Goal: Task Accomplishment & Management: Manage account settings

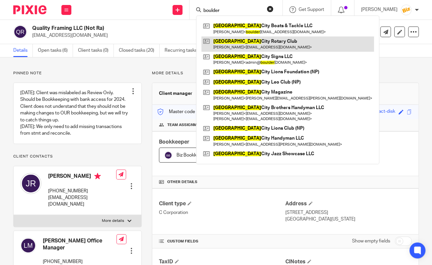
type input "boulder"
click at [213, 42] on link at bounding box center [287, 43] width 172 height 15
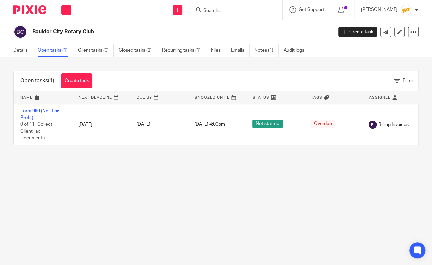
click at [46, 111] on link "Form 990 (Not-For-Profit)" at bounding box center [40, 114] width 40 height 11
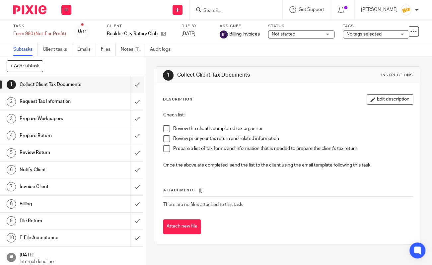
click at [279, 37] on span "Not started" at bounding box center [297, 34] width 50 height 7
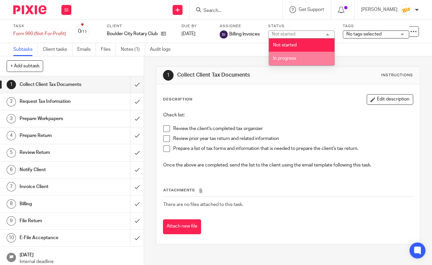
click at [276, 61] on li "In progress" at bounding box center [302, 59] width 66 height 14
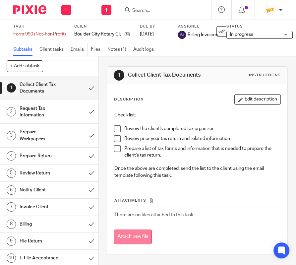
click at [119, 235] on button "Attach new file" at bounding box center [133, 236] width 38 height 15
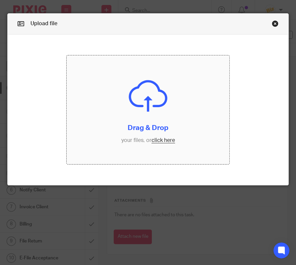
click at [108, 135] on input "file" at bounding box center [148, 109] width 163 height 108
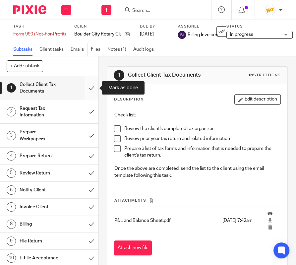
click at [94, 94] on input "submit" at bounding box center [49, 88] width 98 height 24
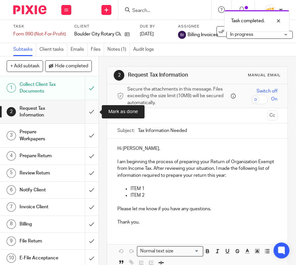
click at [93, 113] on input "submit" at bounding box center [49, 112] width 98 height 24
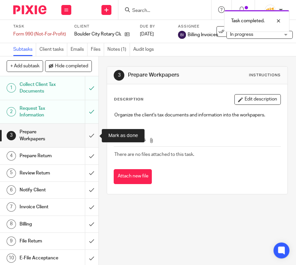
click at [89, 129] on input "submit" at bounding box center [49, 136] width 98 height 24
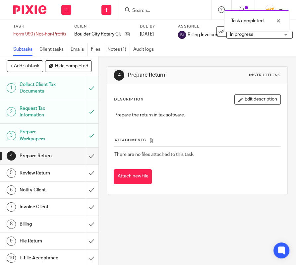
click at [130, 186] on div "Description Edit description Prepare the return in tax software. Attachments Th…" at bounding box center [197, 139] width 180 height 110
click at [130, 179] on button "Attach new file" at bounding box center [133, 176] width 38 height 15
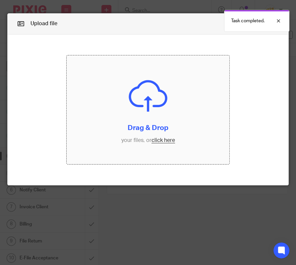
click at [126, 127] on input "file" at bounding box center [148, 109] width 163 height 108
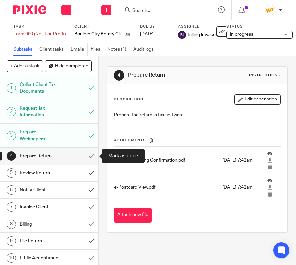
click at [90, 154] on input "submit" at bounding box center [49, 156] width 98 height 17
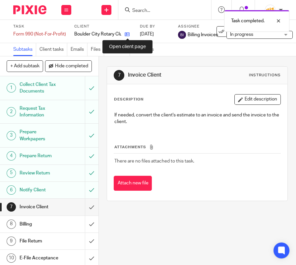
click at [129, 35] on icon at bounding box center [127, 34] width 5 height 5
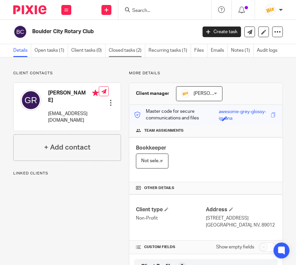
click at [133, 55] on link "Closed tasks (2)" at bounding box center [127, 50] width 36 height 13
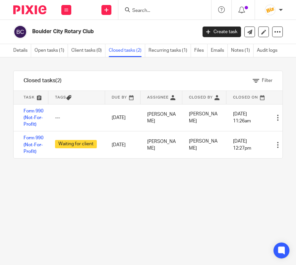
click at [37, 138] on link "Form 990 (Not-For-Profit)" at bounding box center [34, 145] width 20 height 18
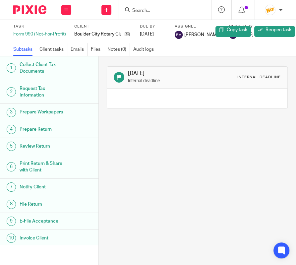
click at [70, 238] on div "Invoice Client" at bounding box center [56, 238] width 72 height 10
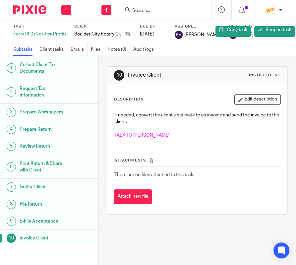
click at [65, 223] on h1 "E-File Acceptance" at bounding box center [44, 221] width 48 height 10
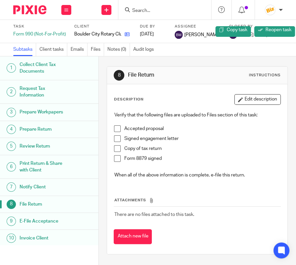
click at [129, 36] on div "Boulder City Rotary Club" at bounding box center [103, 34] width 59 height 7
click at [128, 36] on icon at bounding box center [127, 34] width 5 height 5
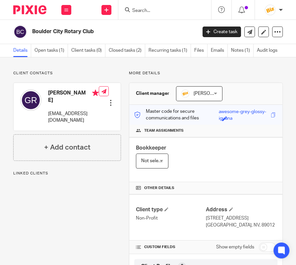
click at [54, 51] on link "Open tasks (1)" at bounding box center [50, 50] width 33 height 13
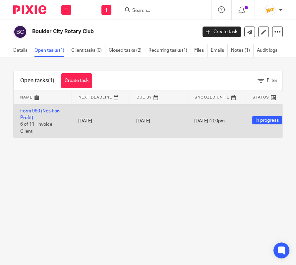
click at [42, 113] on td "Form 990 (Not-For-Profit) 6 of 11 · Invoice Client" at bounding box center [43, 121] width 58 height 34
click at [42, 112] on link "Form 990 (Not-For-Profit)" at bounding box center [40, 114] width 40 height 11
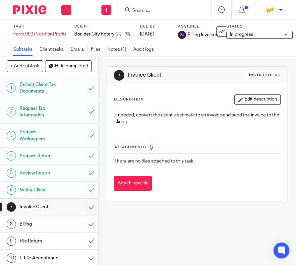
scroll to position [24, 0]
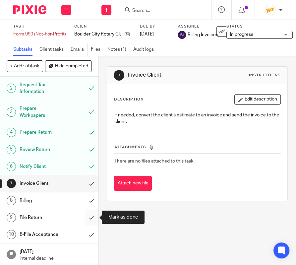
click at [88, 218] on input "submit" at bounding box center [49, 217] width 98 height 17
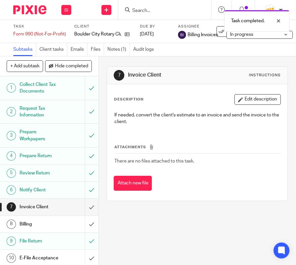
scroll to position [24, 0]
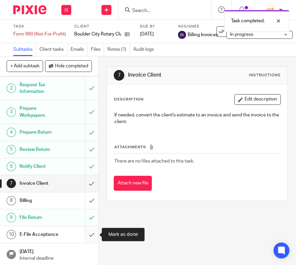
click at [91, 235] on input "submit" at bounding box center [49, 234] width 98 height 17
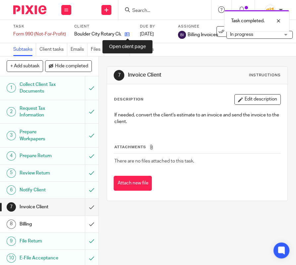
click at [127, 34] on icon at bounding box center [127, 34] width 5 height 5
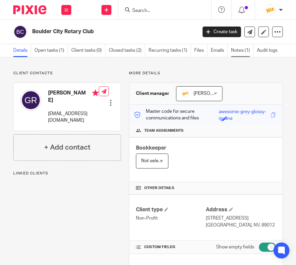
click at [241, 49] on link "Notes (1)" at bounding box center [242, 50] width 23 height 13
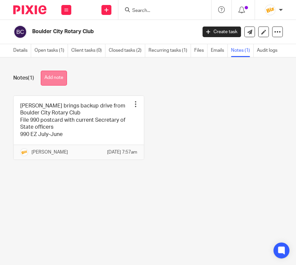
click at [50, 79] on button "Add note" at bounding box center [54, 78] width 26 height 15
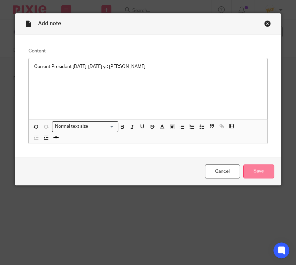
click at [248, 166] on input "Save" at bounding box center [258, 171] width 31 height 14
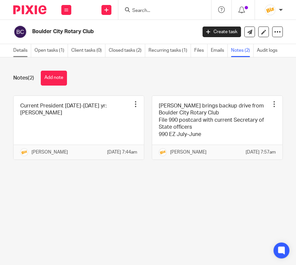
click at [21, 52] on link "Details" at bounding box center [22, 50] width 18 height 13
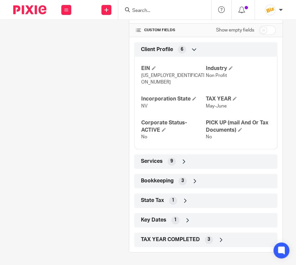
click at [159, 237] on span "TAX YEAR COMPLETED" at bounding box center [170, 239] width 59 height 7
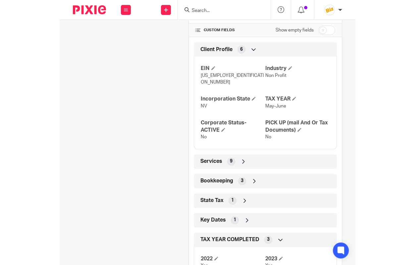
scroll to position [271, 0]
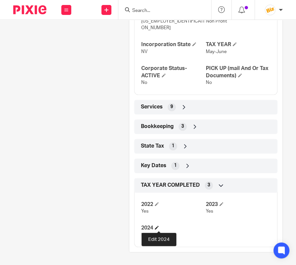
click at [158, 228] on span at bounding box center [157, 227] width 4 height 4
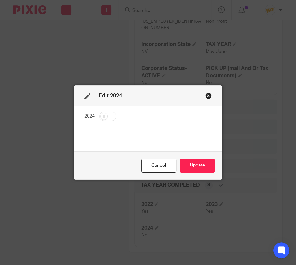
click at [113, 115] on input "checkbox" at bounding box center [107, 116] width 17 height 9
checkbox input "true"
click at [202, 170] on button "Update" at bounding box center [197, 165] width 35 height 14
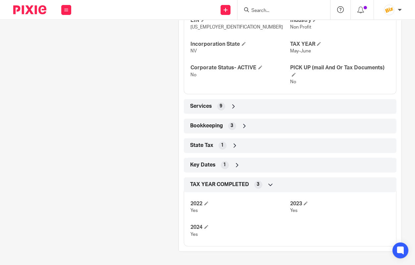
scroll to position [259, 0]
click at [65, 11] on button at bounding box center [66, 10] width 10 height 10
click at [70, 32] on li "Work" at bounding box center [66, 31] width 18 height 10
click at [67, 31] on link "Work" at bounding box center [62, 31] width 11 height 5
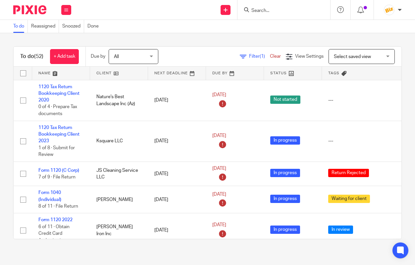
click at [255, 10] on input "Search" at bounding box center [281, 11] width 60 height 6
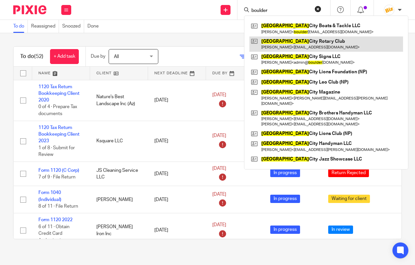
type input "boulder"
click at [271, 42] on link at bounding box center [327, 43] width 154 height 15
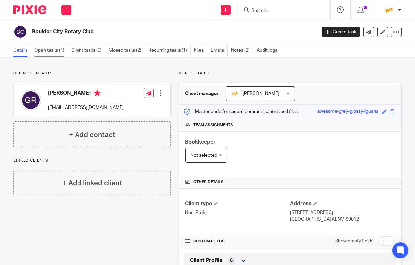
click at [54, 57] on link "Open tasks (1)" at bounding box center [50, 50] width 33 height 13
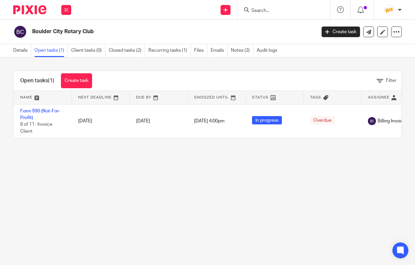
click at [23, 54] on link "Details" at bounding box center [22, 50] width 18 height 13
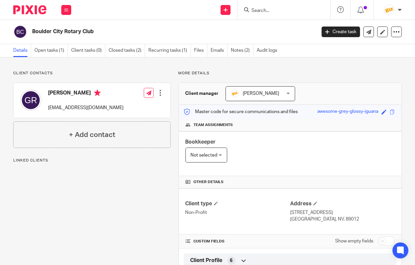
scroll to position [93, 0]
